Goal: Task Accomplishment & Management: Manage account settings

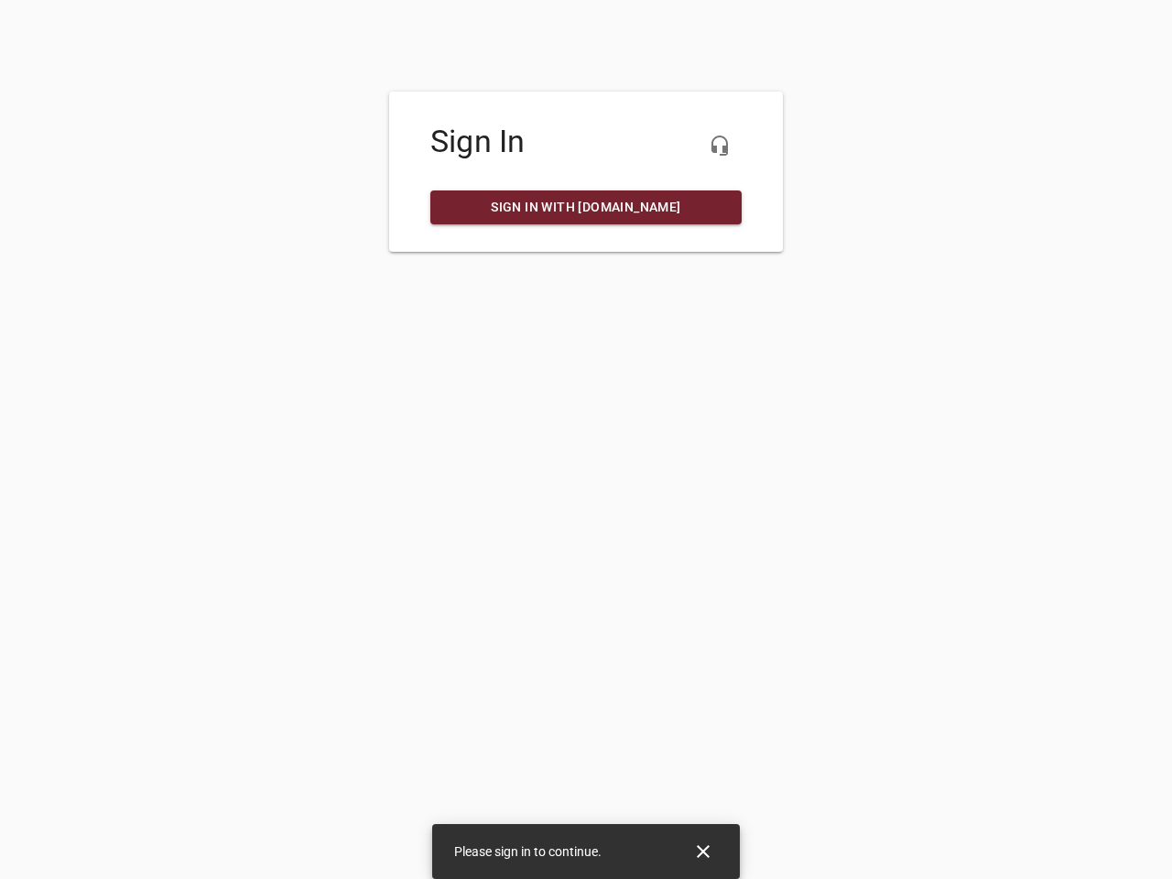
click at [720, 146] on icon "button" at bounding box center [720, 146] width 22 height 22
click at [703, 851] on icon "Close" at bounding box center [703, 851] width 13 height 13
click at [720, 146] on icon "button" at bounding box center [720, 146] width 22 height 22
click at [703, 851] on icon "Close" at bounding box center [703, 851] width 13 height 13
